Goal: Task Accomplishment & Management: Manage account settings

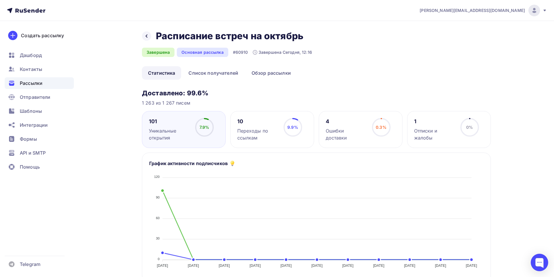
click at [543, 12] on icon at bounding box center [544, 10] width 5 height 5
click at [470, 26] on span "Аккаунт" at bounding box center [469, 25] width 19 height 7
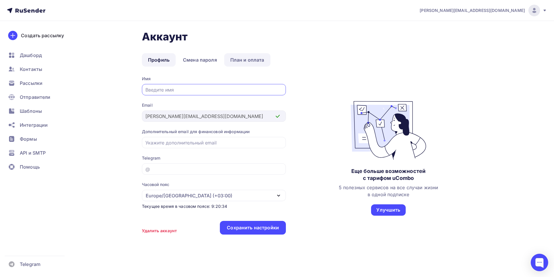
click at [246, 61] on link "План и оплата" at bounding box center [247, 59] width 46 height 13
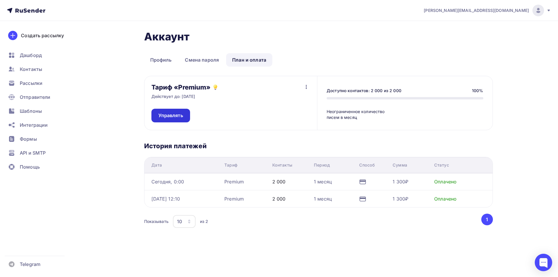
click at [172, 115] on span "Управлять" at bounding box center [170, 115] width 25 height 7
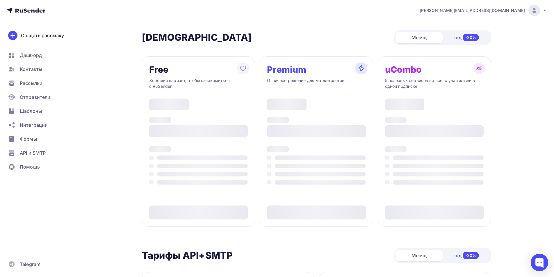
type input "500"
type input "100"
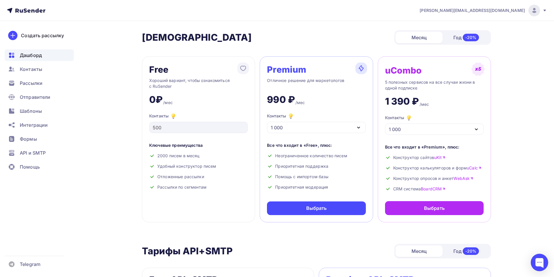
click at [40, 59] on div "Дашборд" at bounding box center [39, 55] width 69 height 12
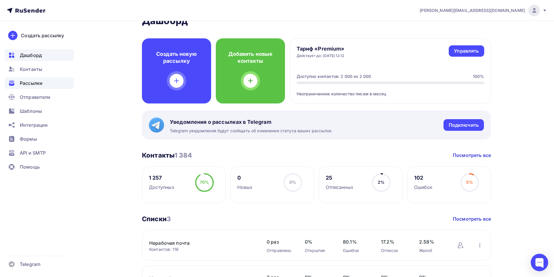
scroll to position [29, 0]
